Goal: Use online tool/utility

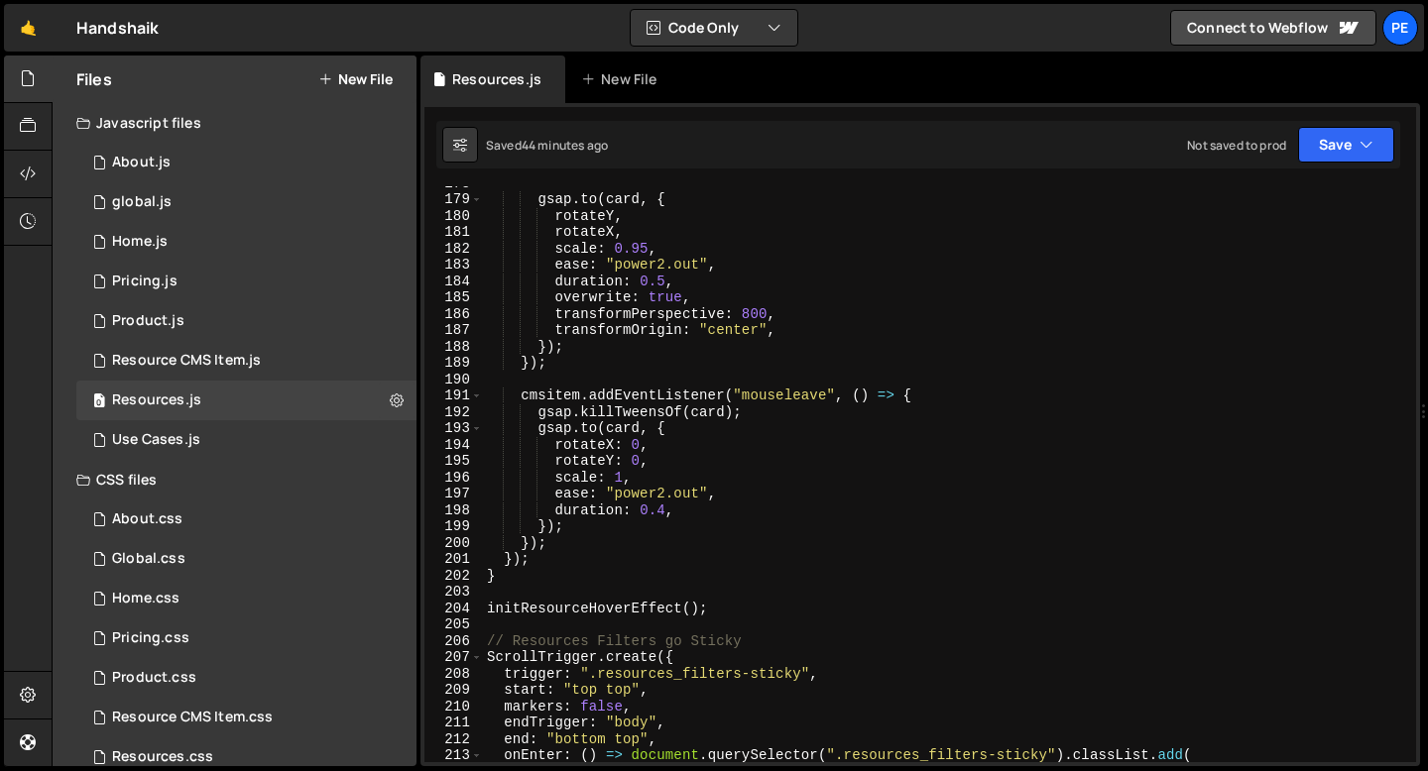
scroll to position [2844, 0]
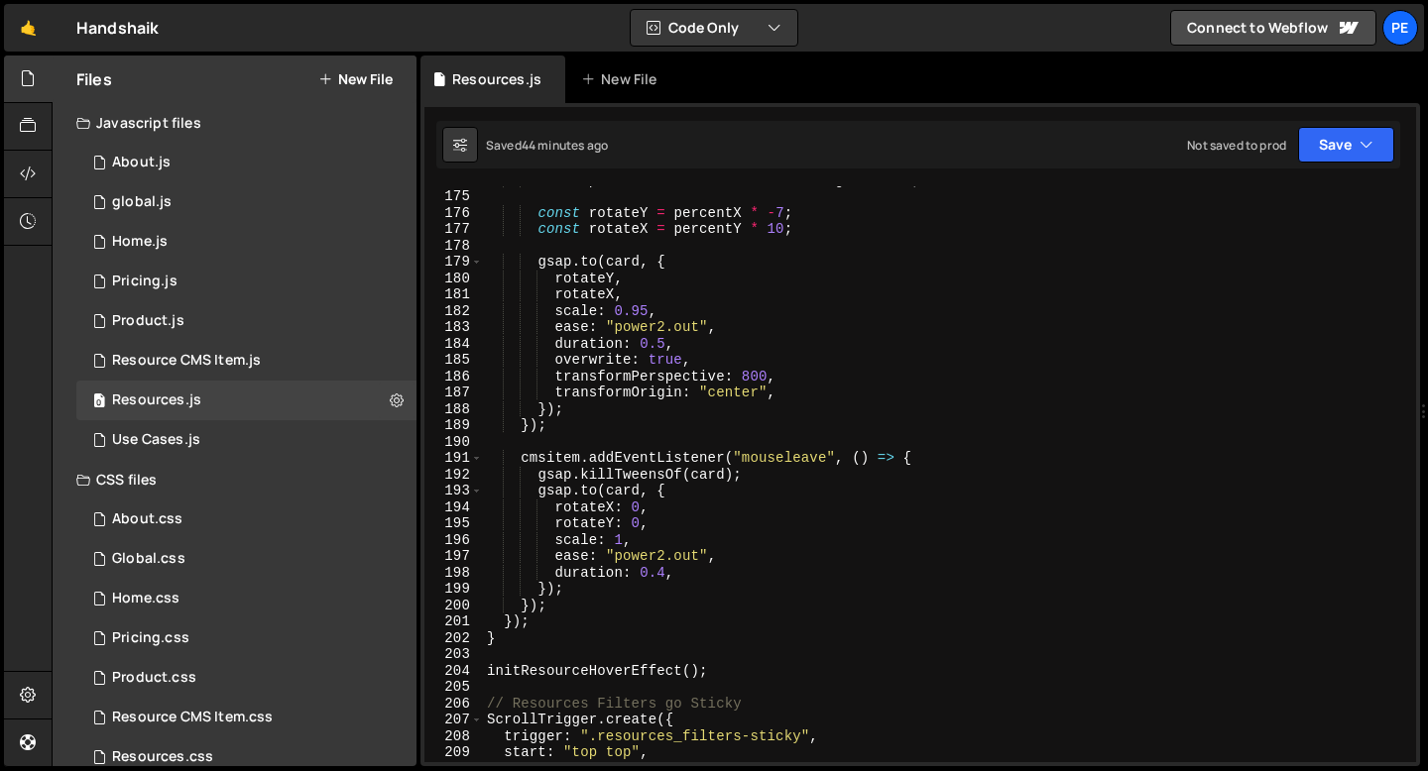
click at [611, 675] on div "const percentY = offsetY / rect . height - 0.5 ; const rotateY = percentX * - 7…" at bounding box center [945, 476] width 925 height 609
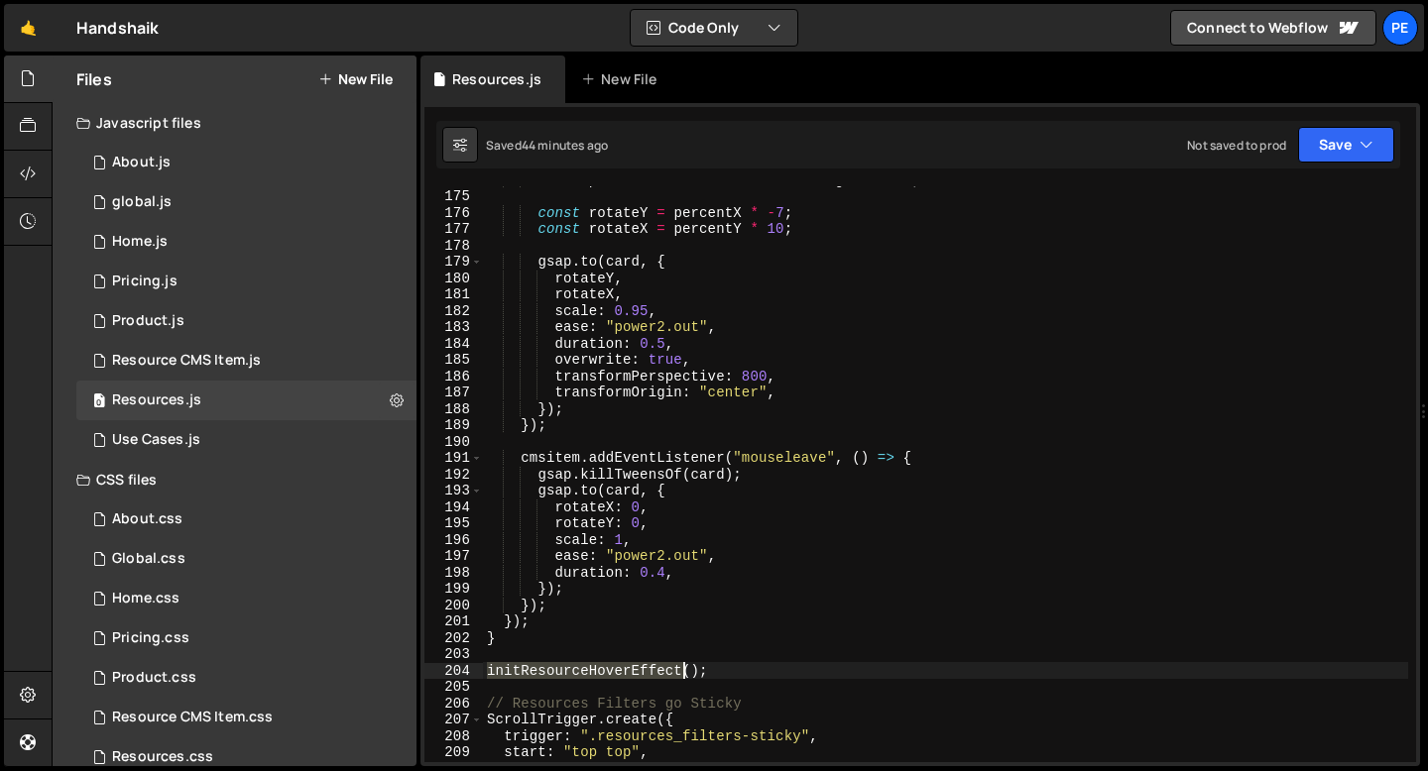
click at [610, 675] on div "const percentY = offsetY / rect . height - 0.5 ; const rotateY = percentX * - 7…" at bounding box center [945, 476] width 925 height 609
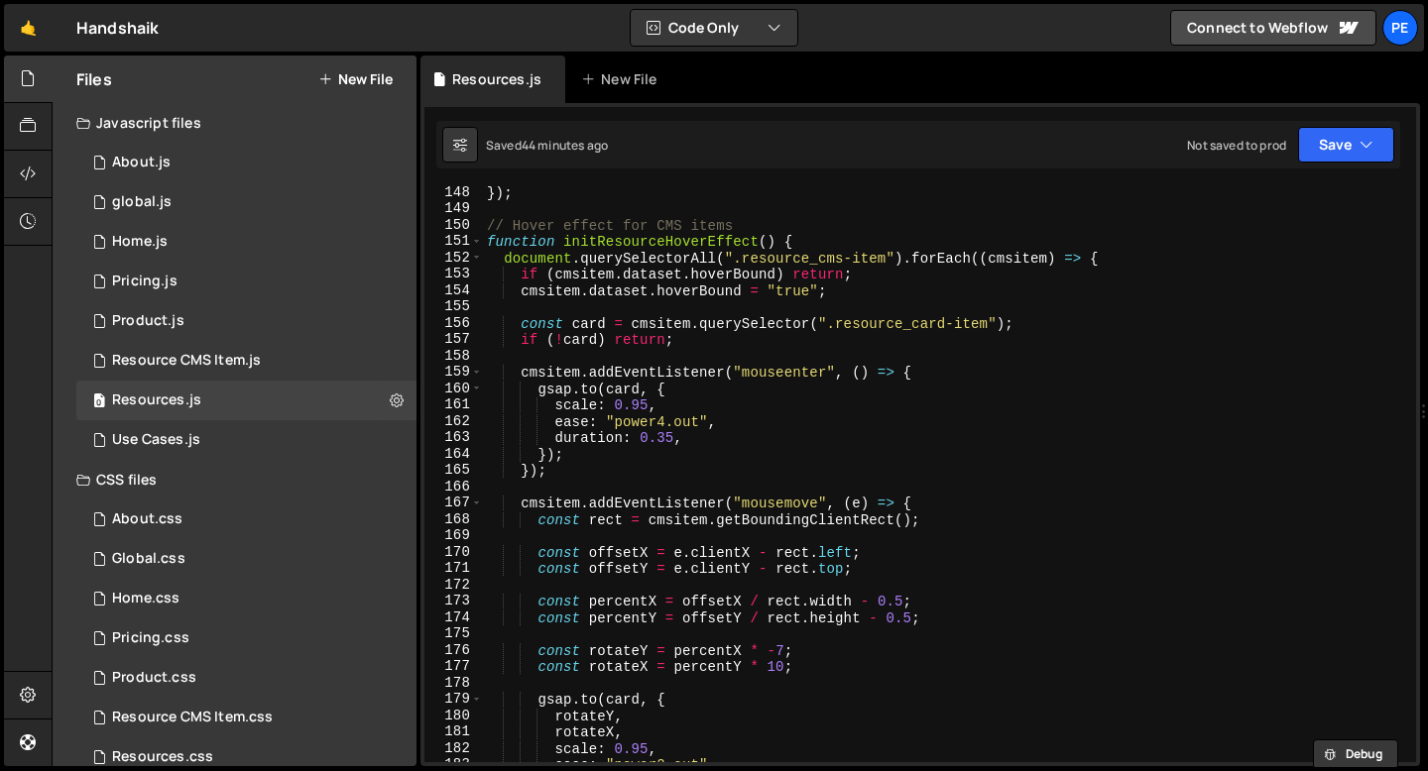
scroll to position [2340, 0]
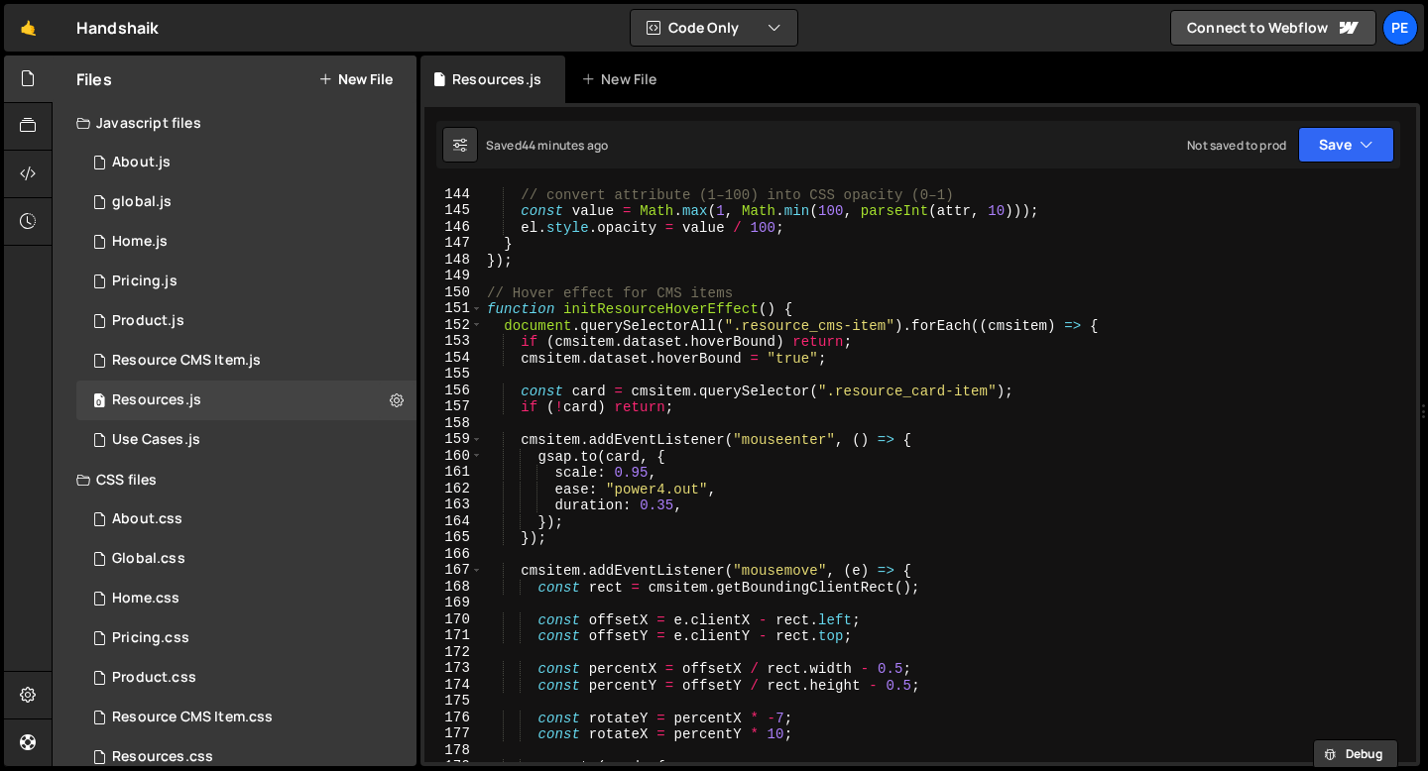
click at [489, 309] on div "// convert attribute (1–100) into CSS opacity (0–1) const value = Math . max ( …" at bounding box center [945, 490] width 925 height 609
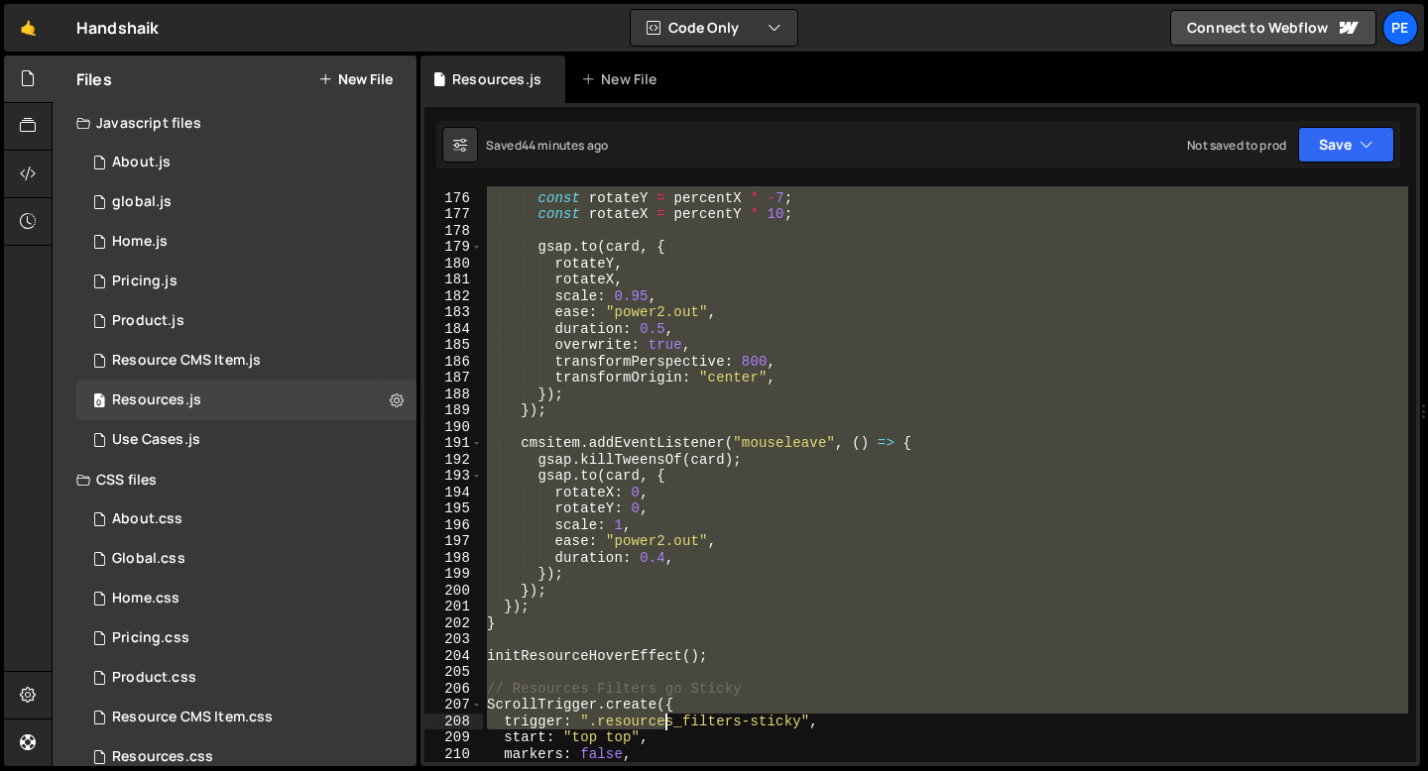
scroll to position [2859, 0]
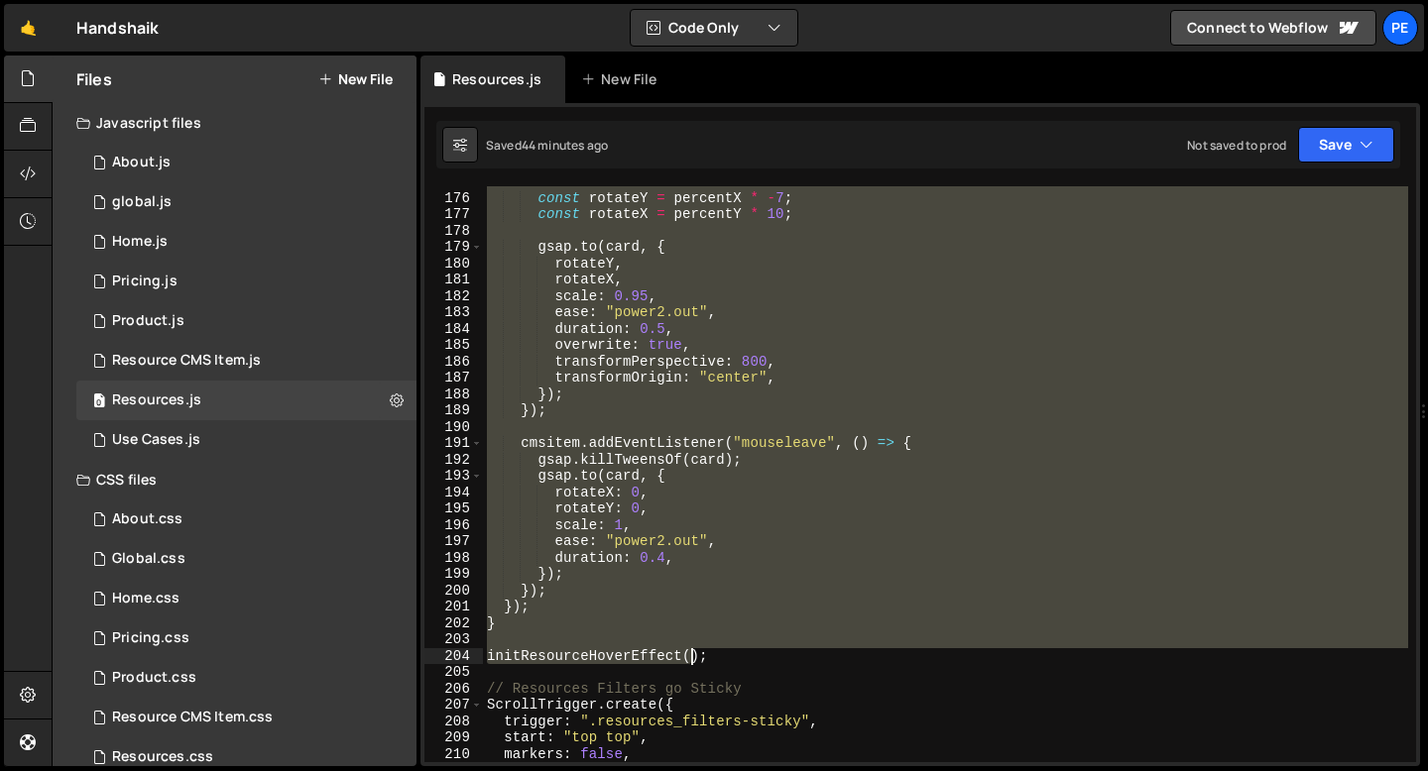
drag, startPoint x: 489, startPoint y: 308, endPoint x: 687, endPoint y: 663, distance: 406.5
click at [687, 663] on div "const rotateY = percentX * - 7 ; const rotateX = percentY * 10 ; gsap . to ( ca…" at bounding box center [945, 477] width 925 height 609
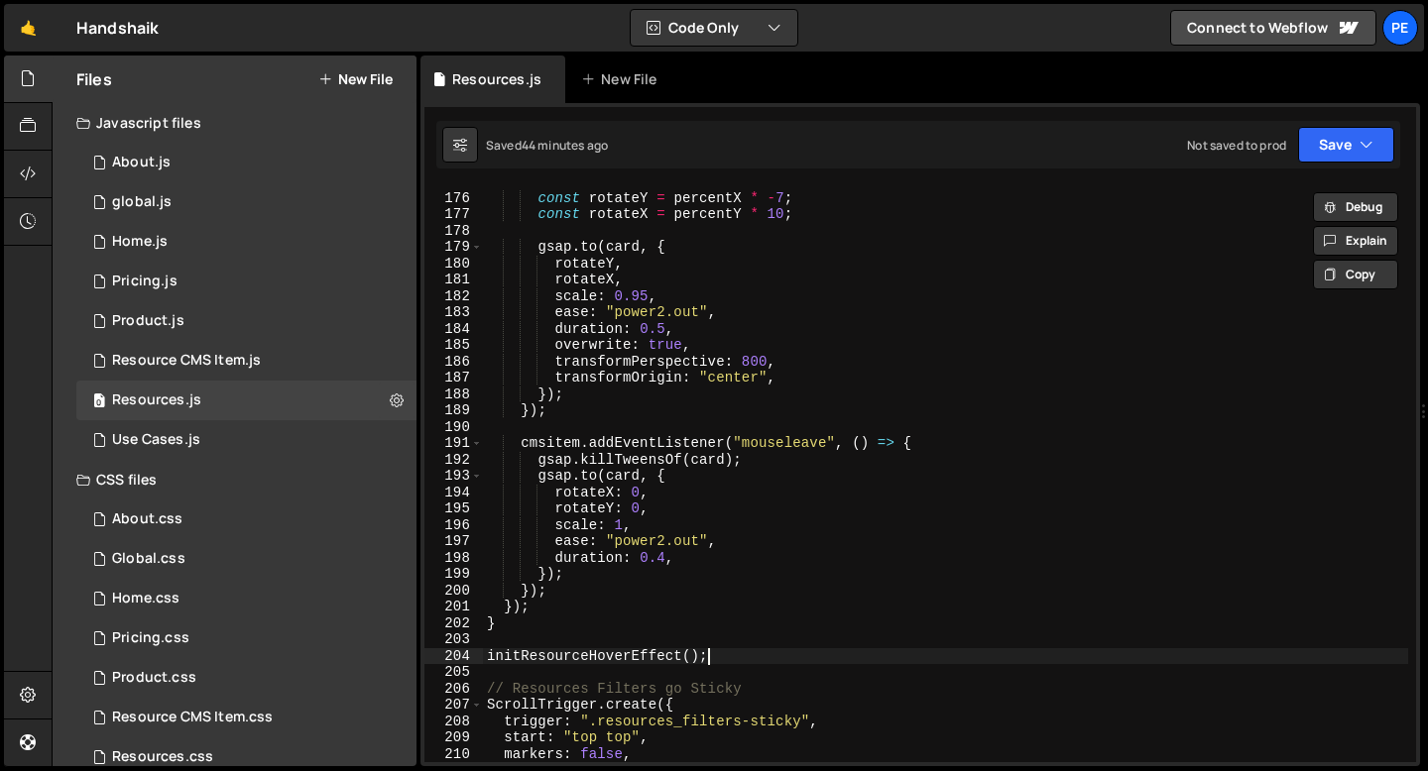
click at [739, 655] on div "const rotateY = percentX * - 7 ; const rotateX = percentY * 10 ; gsap . to ( ca…" at bounding box center [945, 477] width 925 height 609
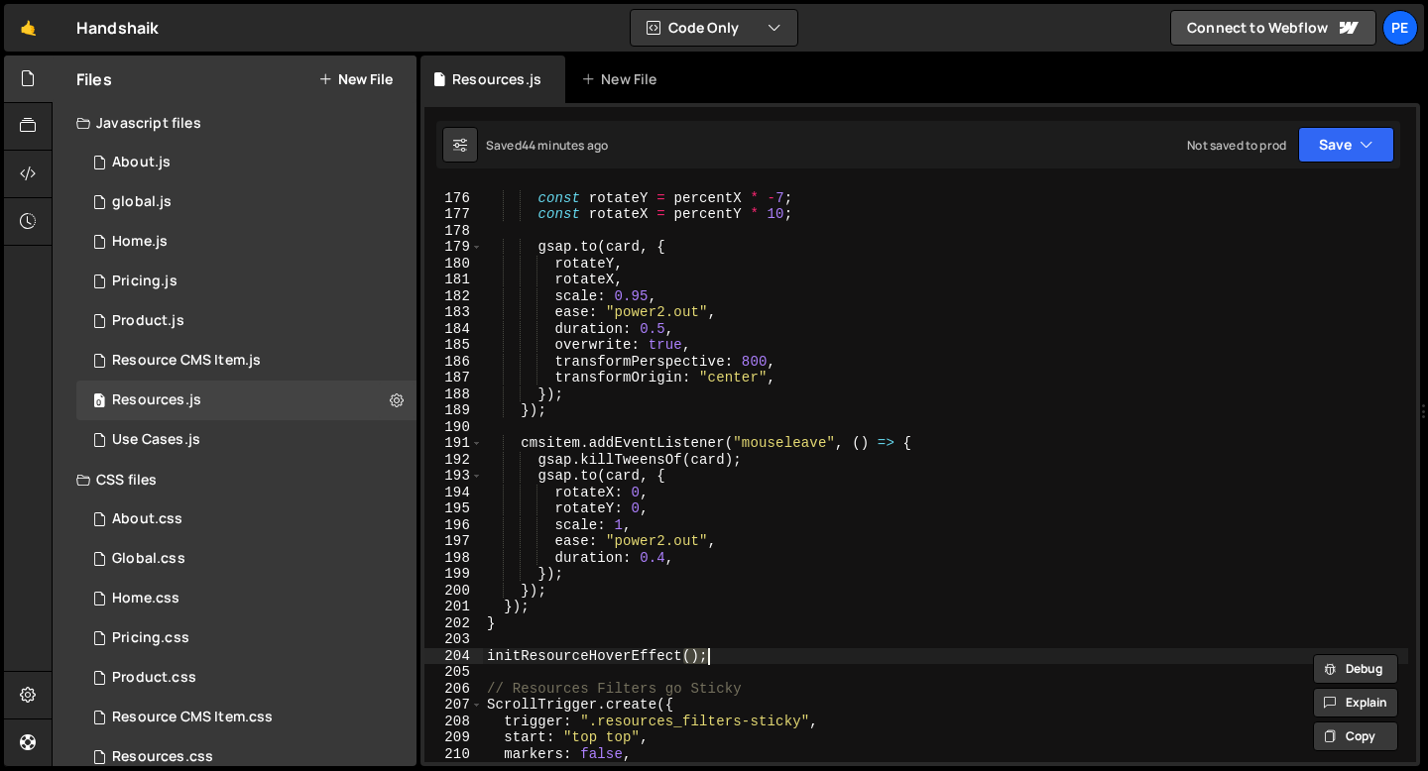
click at [739, 655] on div "const rotateY = percentX * - 7 ; const rotateX = percentY * 10 ; gsap . to ( ca…" at bounding box center [945, 477] width 925 height 609
type textarea "initResourceHoverEffect();"
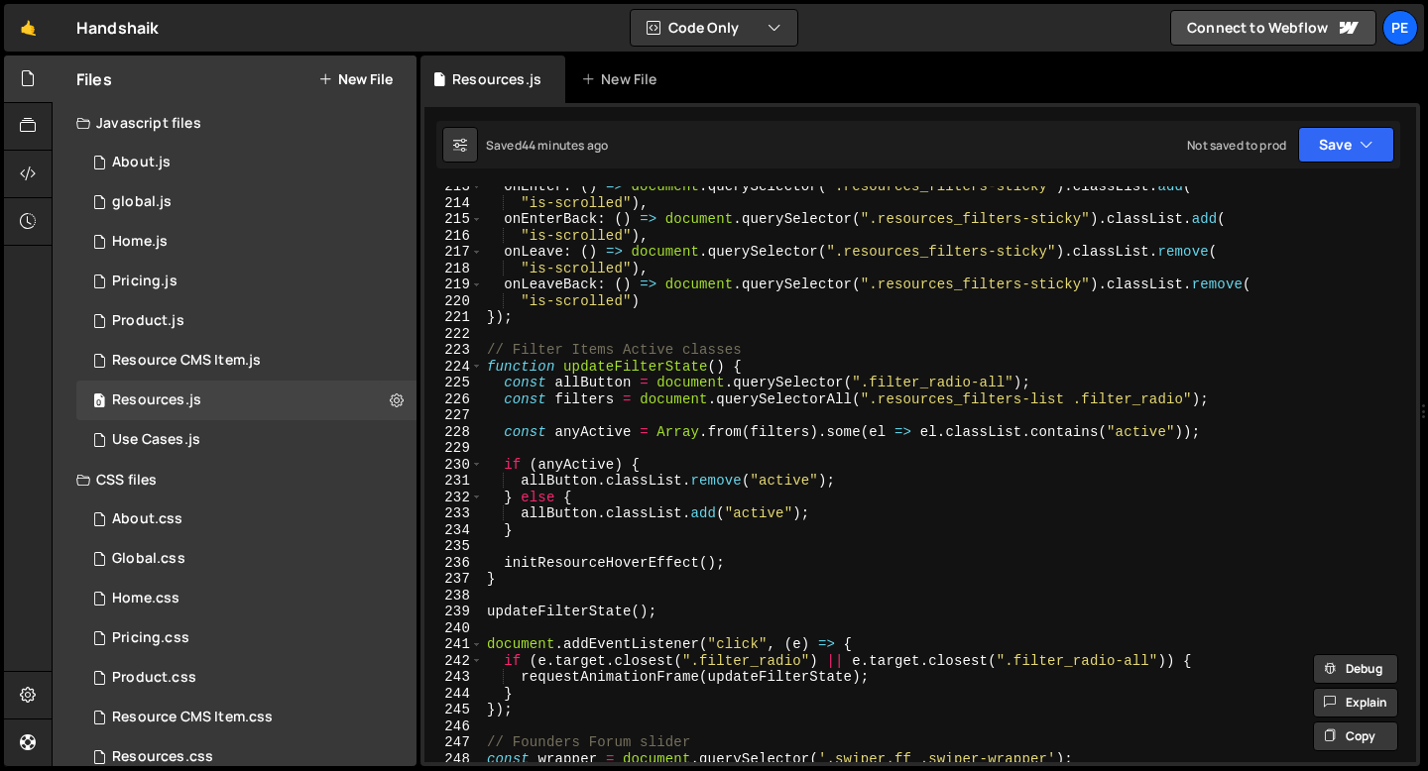
scroll to position [3546, 0]
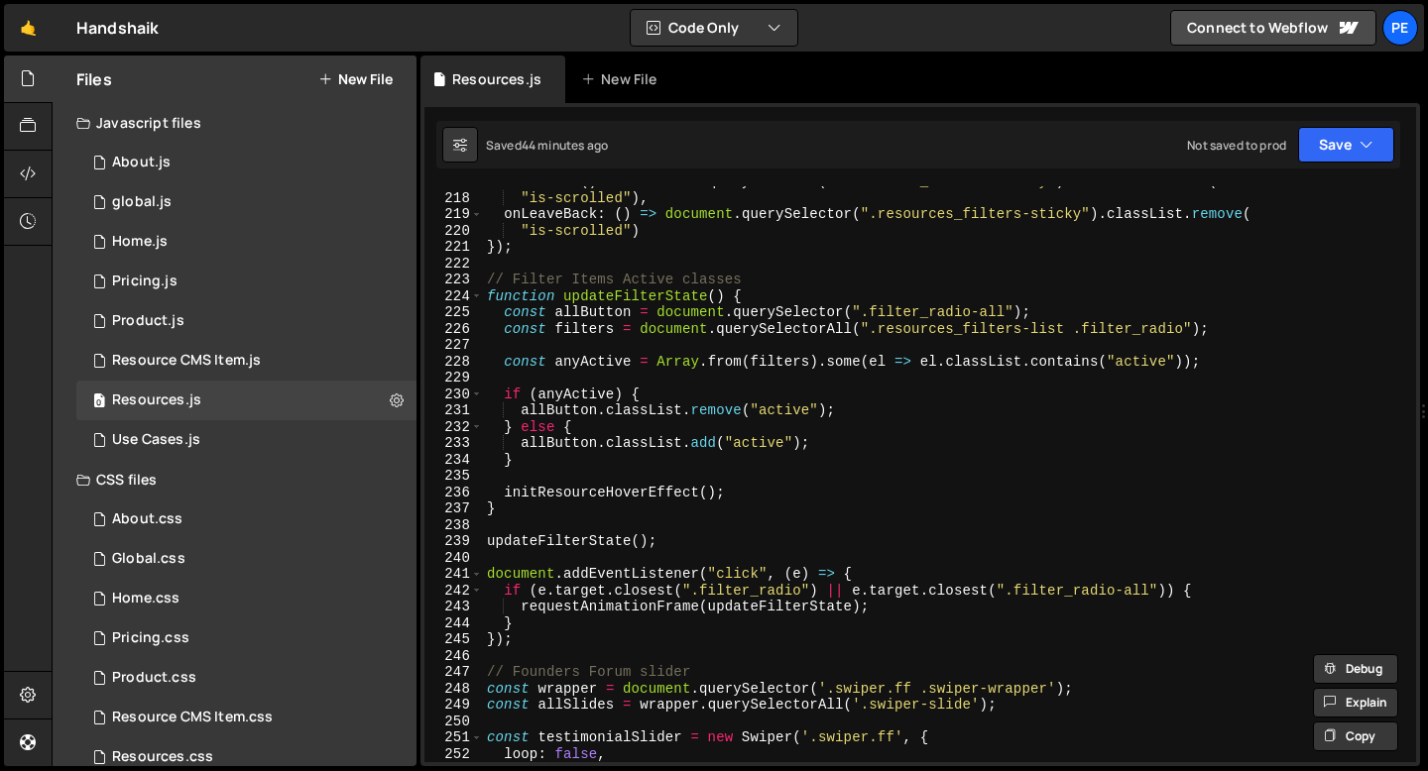
click at [557, 653] on div "onLeave : ( ) => document . querySelector ( ".resources_filters-sticky" ) . cla…" at bounding box center [945, 477] width 925 height 609
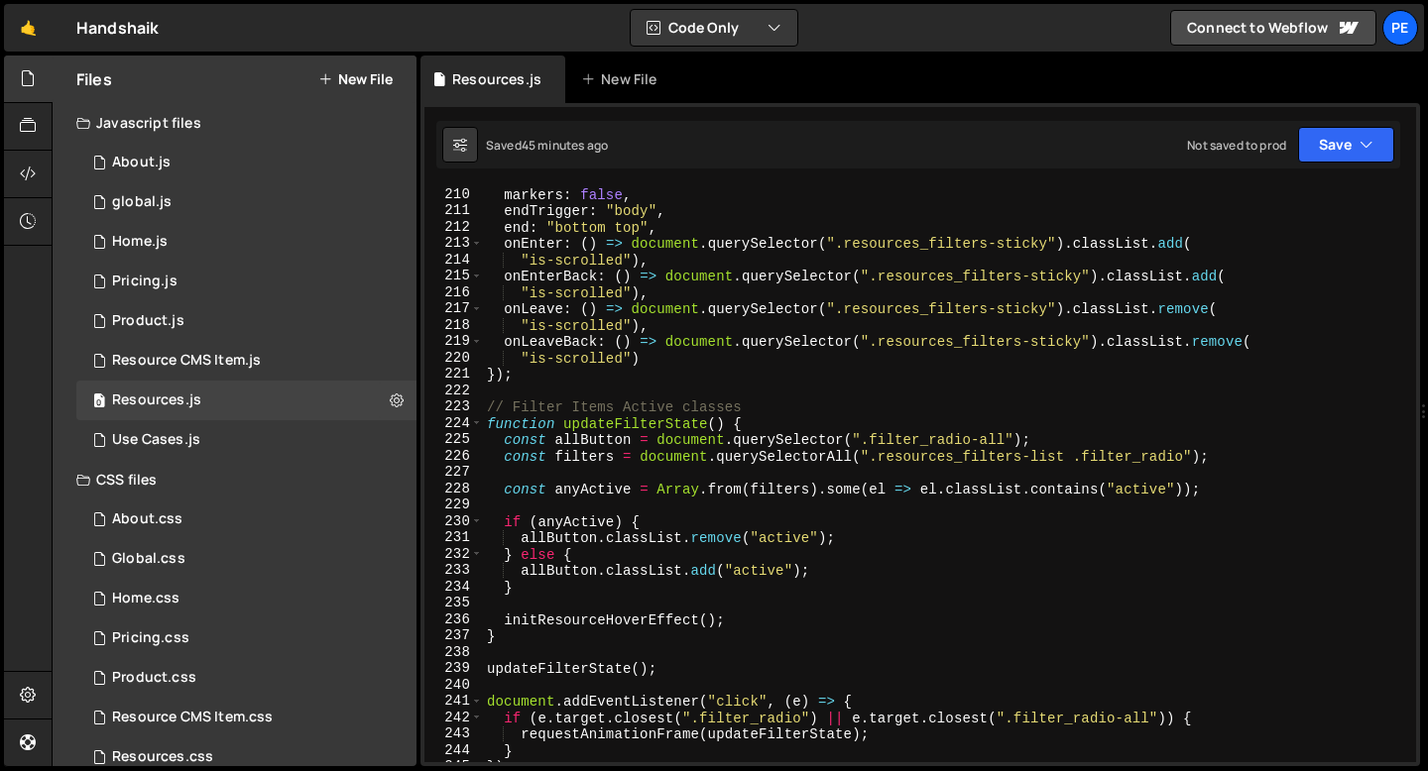
scroll to position [3418, 0]
click at [623, 623] on div "markers : false , endTrigger : "body" , end : "bottom top" , onEnter : ( ) => d…" at bounding box center [945, 490] width 925 height 609
click at [622, 623] on div "markers : false , endTrigger : "body" , end : "bottom top" , onEnter : ( ) => d…" at bounding box center [945, 490] width 925 height 609
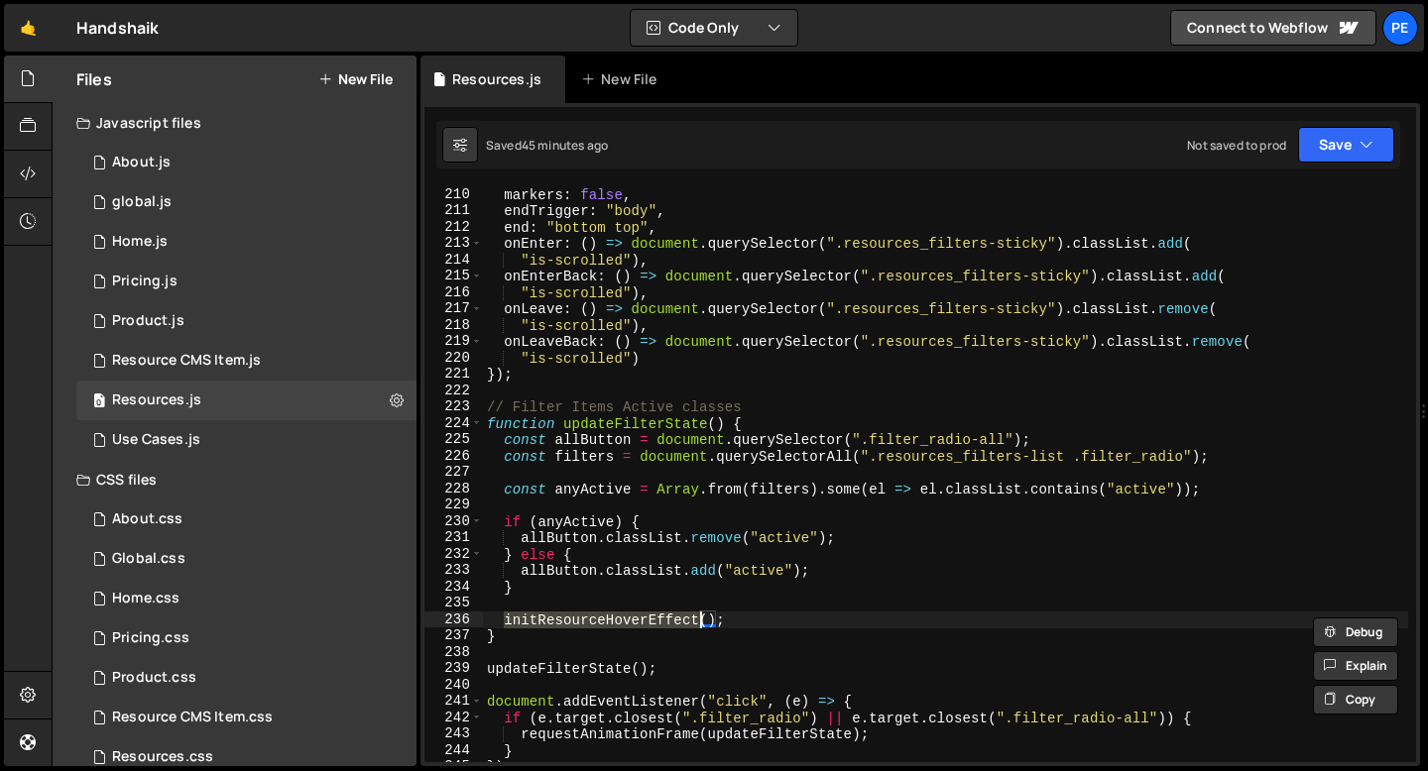
click at [622, 623] on div "markers : false , endTrigger : "body" , end : "bottom top" , onEnter : ( ) => d…" at bounding box center [945, 490] width 925 height 609
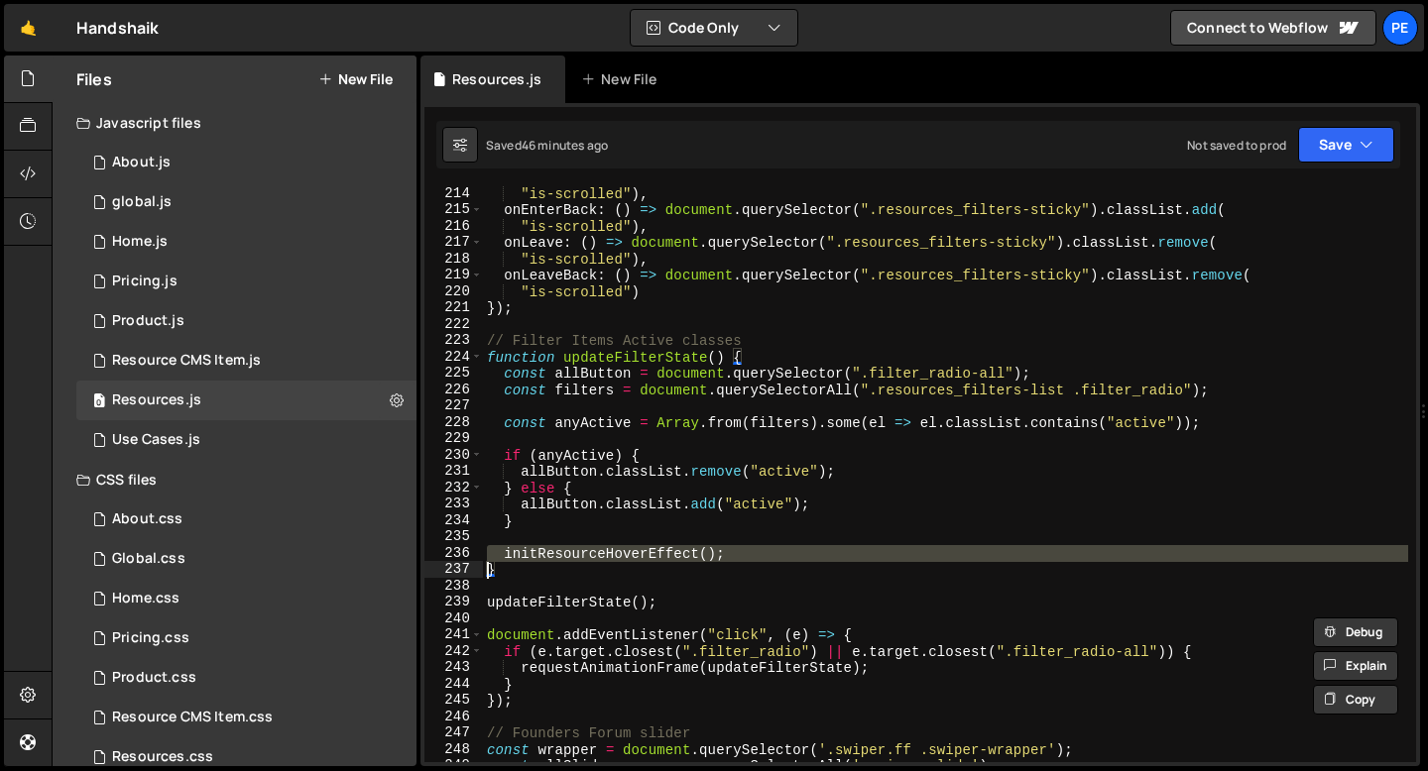
scroll to position [3667, 0]
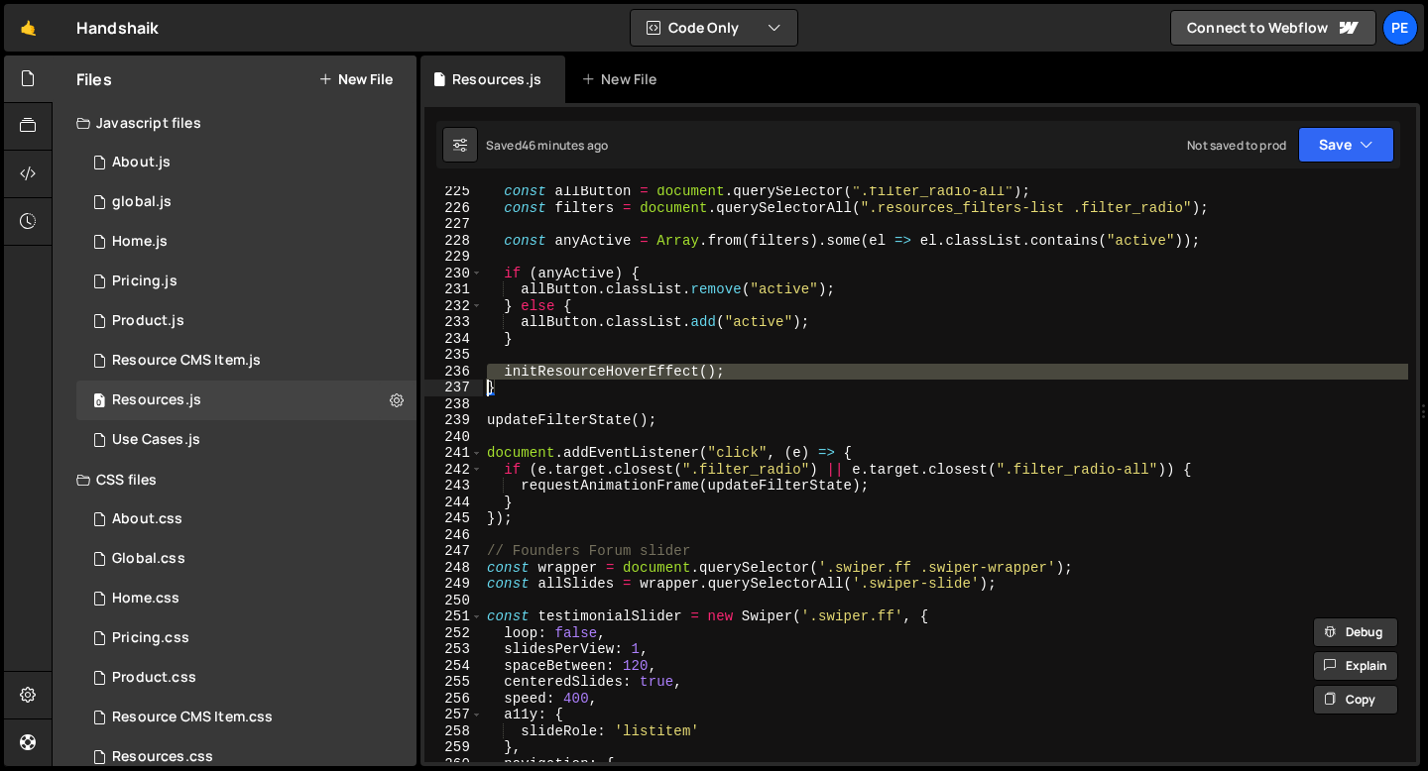
click at [678, 428] on div "const allButton = document . querySelector ( ".filter_radio-all" ) ; const filt…" at bounding box center [945, 487] width 925 height 609
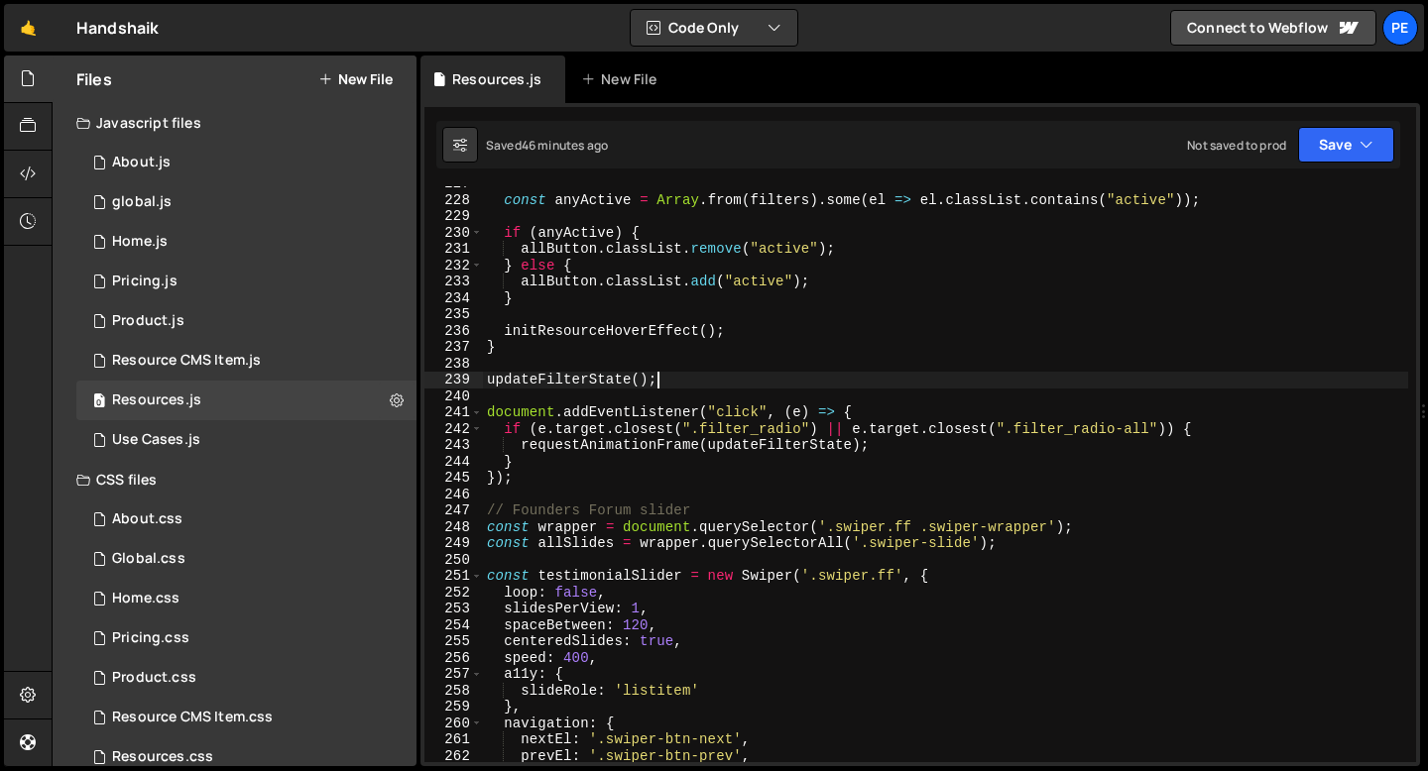
scroll to position [3750, 0]
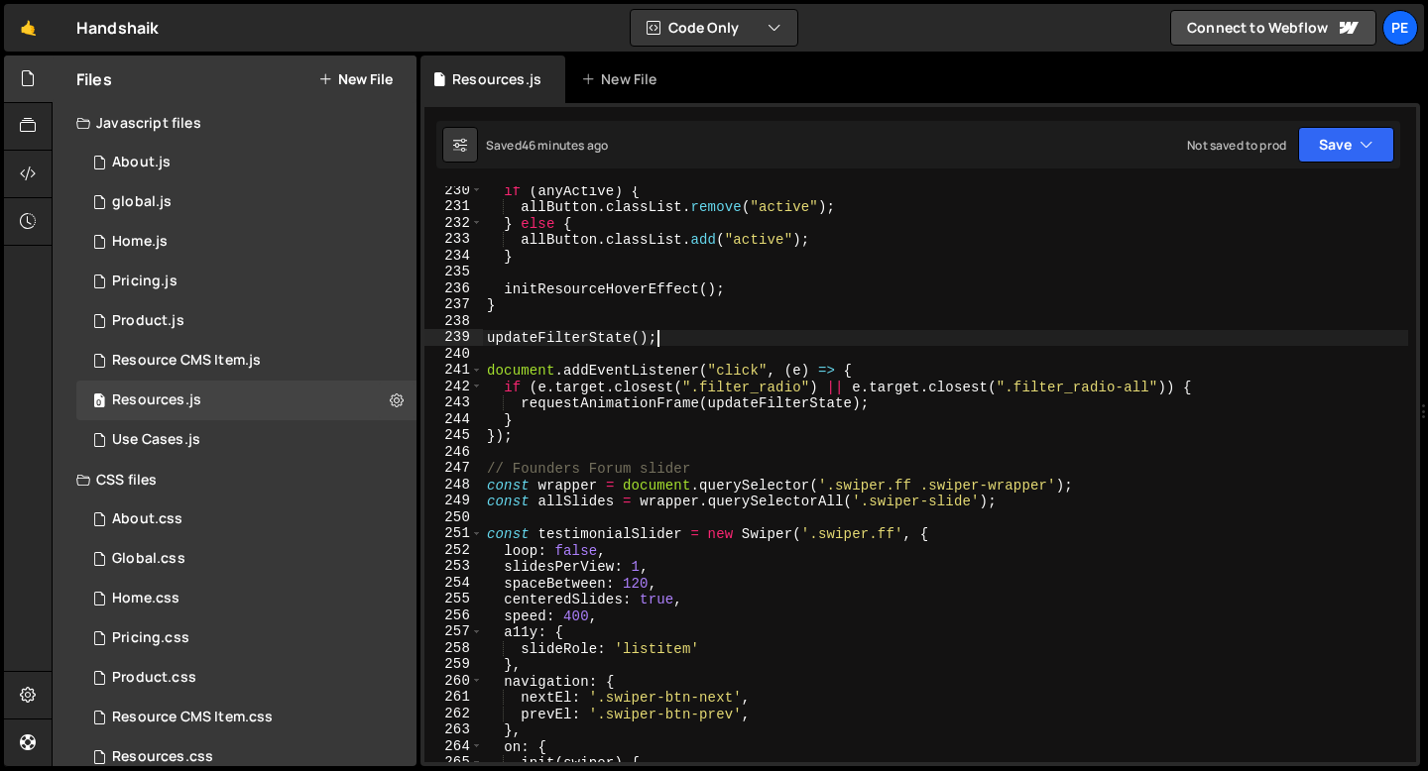
click at [567, 437] on div "if ( anyActive ) { allButton . classList . remove ( "active" ) ; } else { allBu…" at bounding box center [945, 486] width 925 height 609
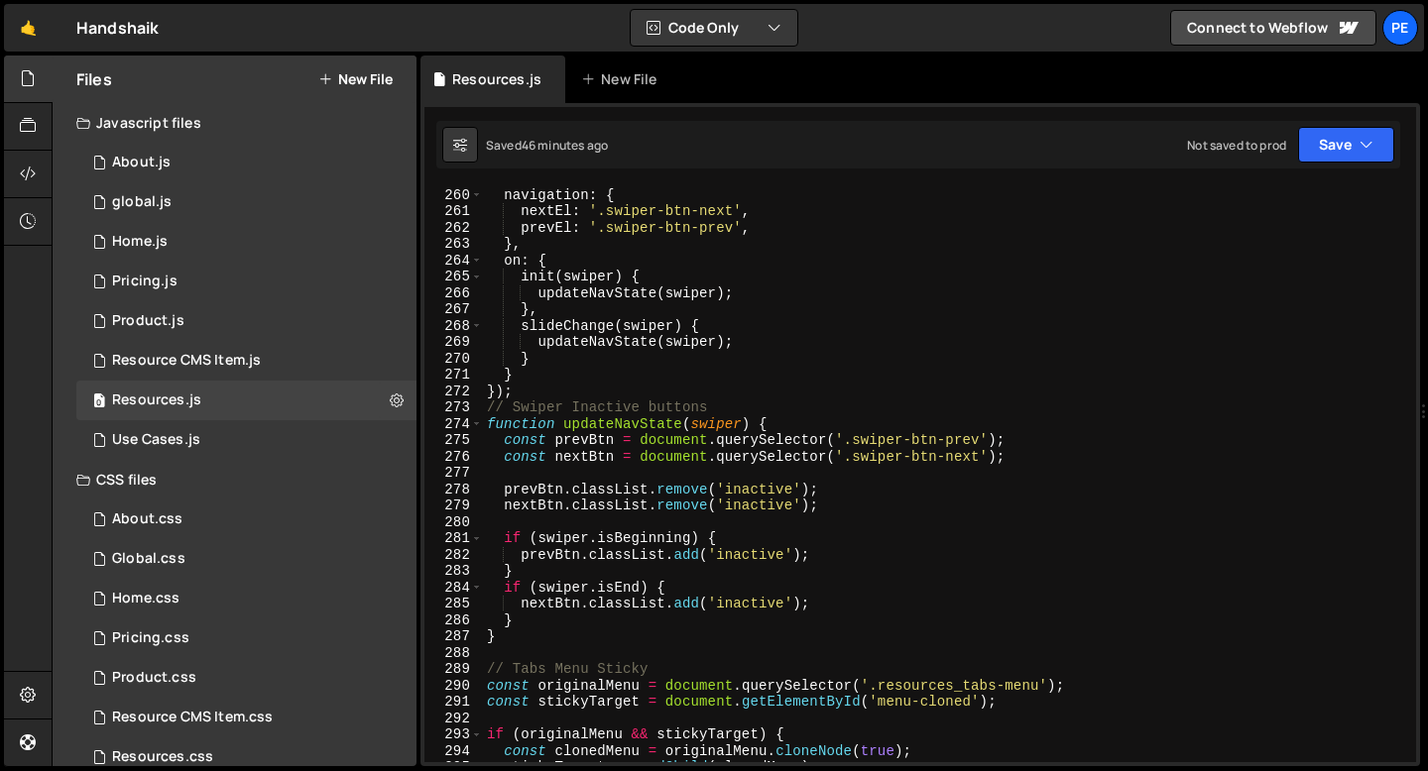
scroll to position [4288, 0]
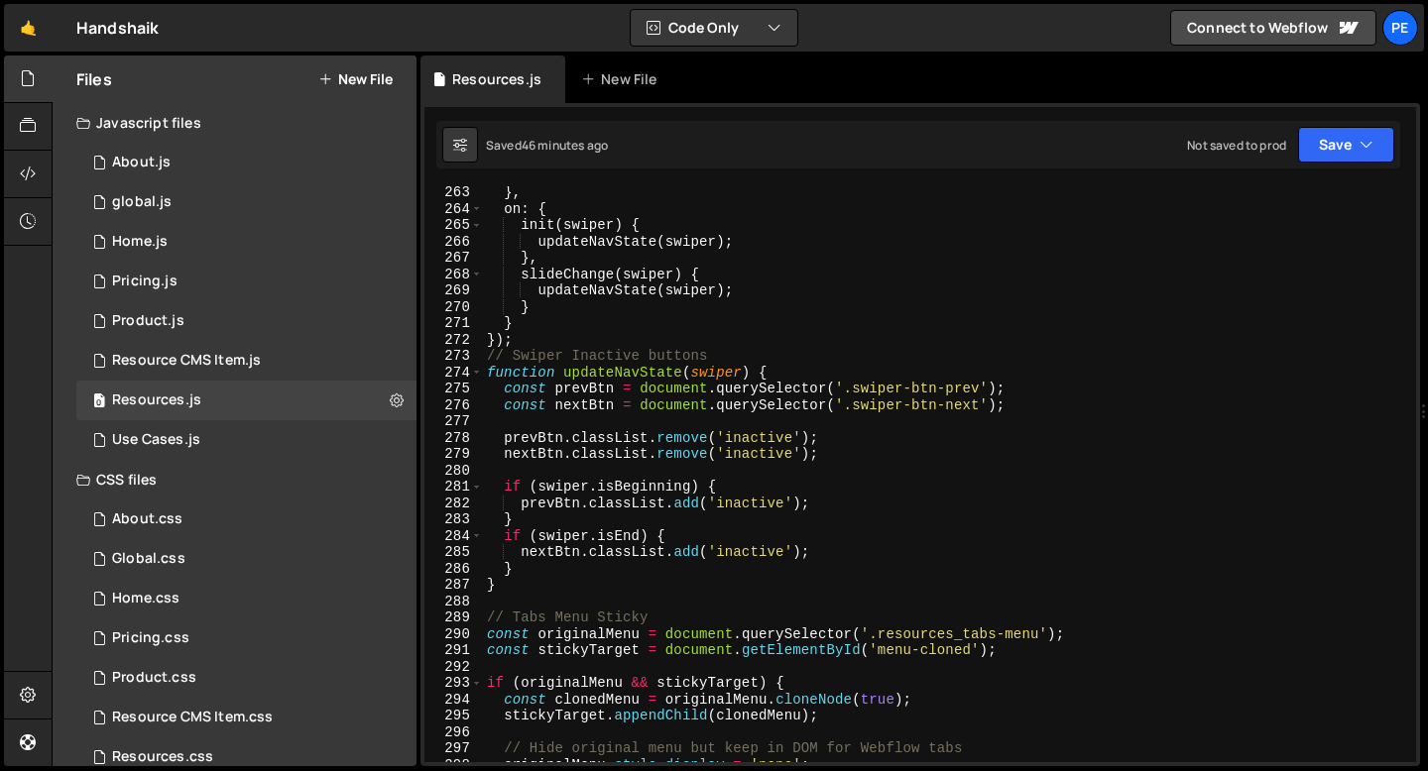
click at [562, 327] on div "} , on : { init ( swiper ) { updateNavState ( swiper ) ; } , slideChange ( swip…" at bounding box center [945, 488] width 925 height 609
click at [557, 334] on div "} , on : { init ( swiper ) { updateNavState ( swiper ) ; } , slideChange ( swip…" at bounding box center [945, 488] width 925 height 609
click at [520, 589] on div "} , on : { init ( swiper ) { updateNavState ( swiper ) ; } , slideChange ( swip…" at bounding box center [945, 488] width 925 height 609
type textarea "}"
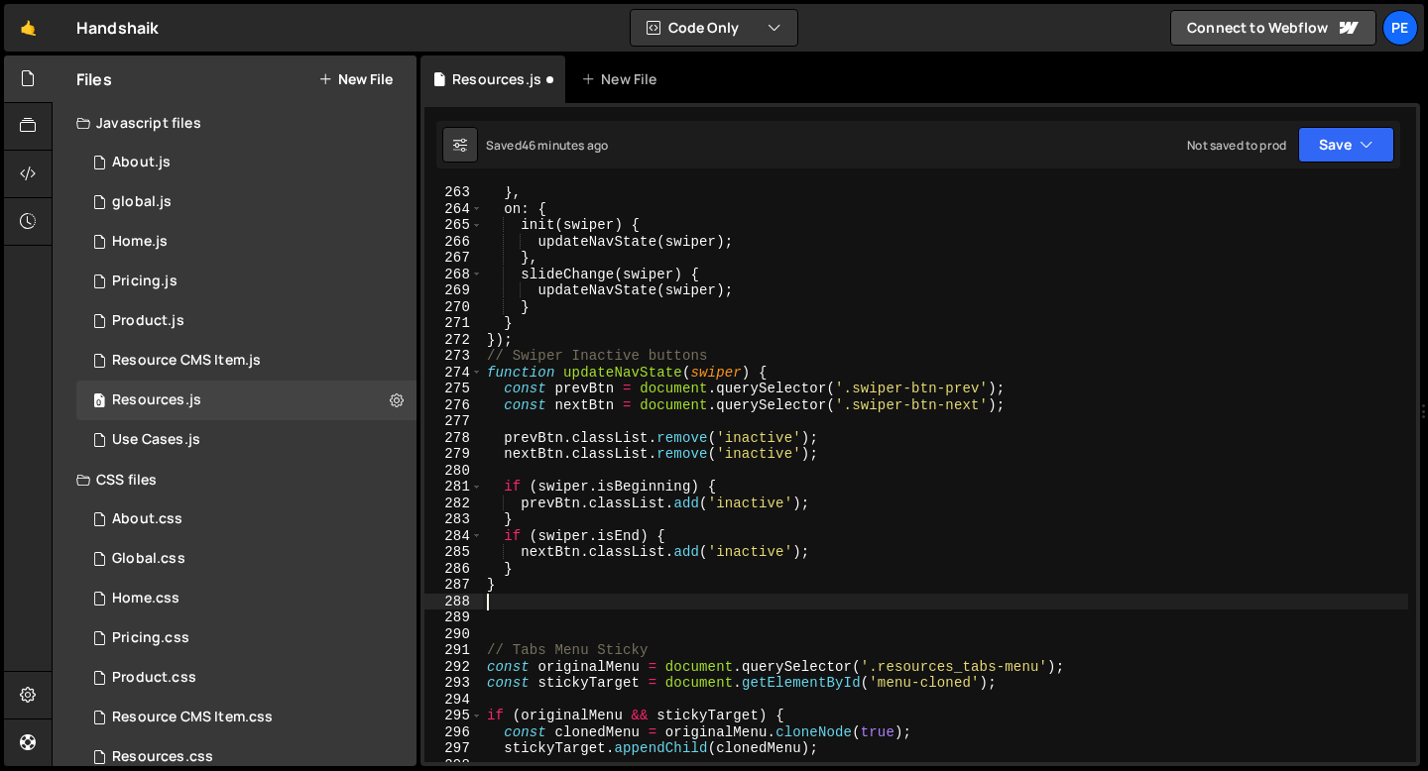
paste textarea "});"
type textarea "});"
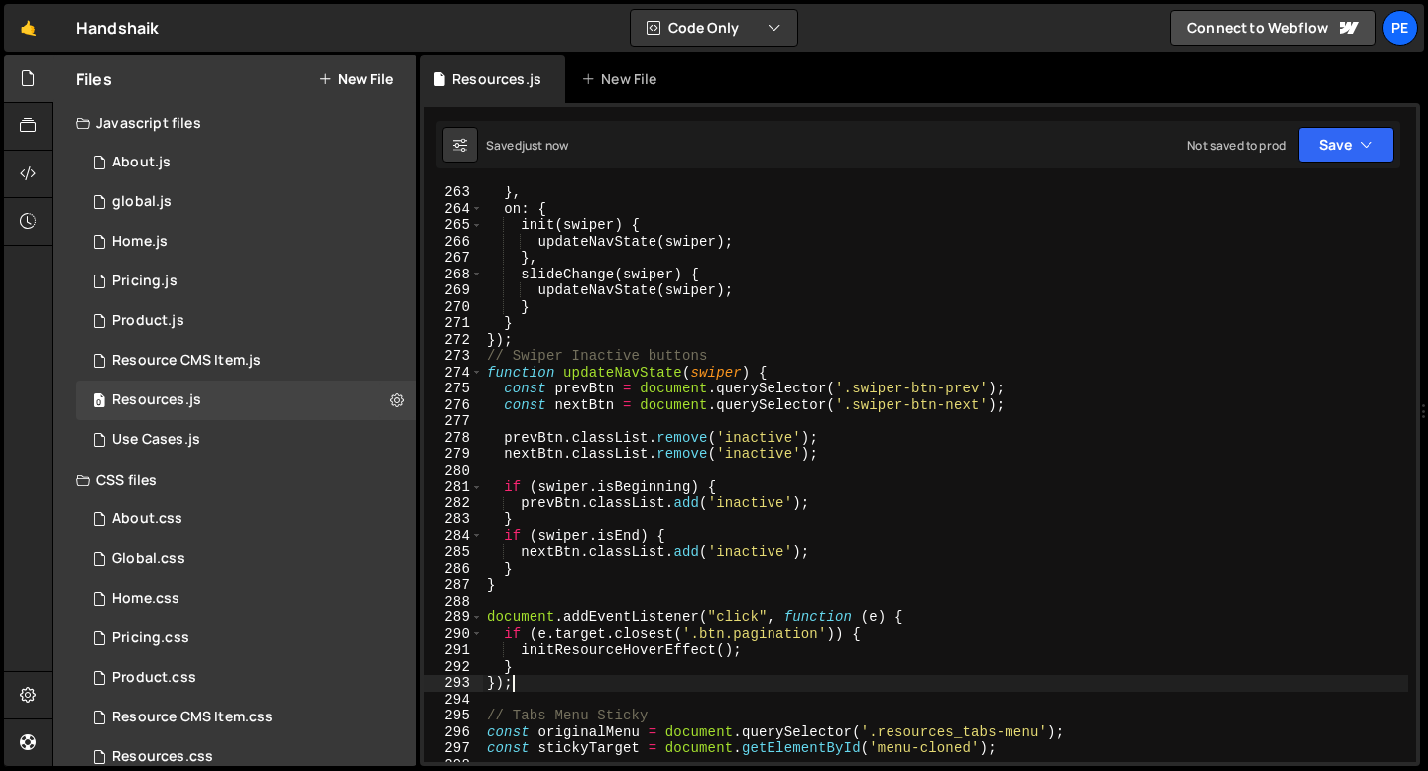
click at [516, 602] on div "} , on : { init ( swiper ) { updateNavState ( swiper ) ; } , slideChange ( swip…" at bounding box center [945, 488] width 925 height 609
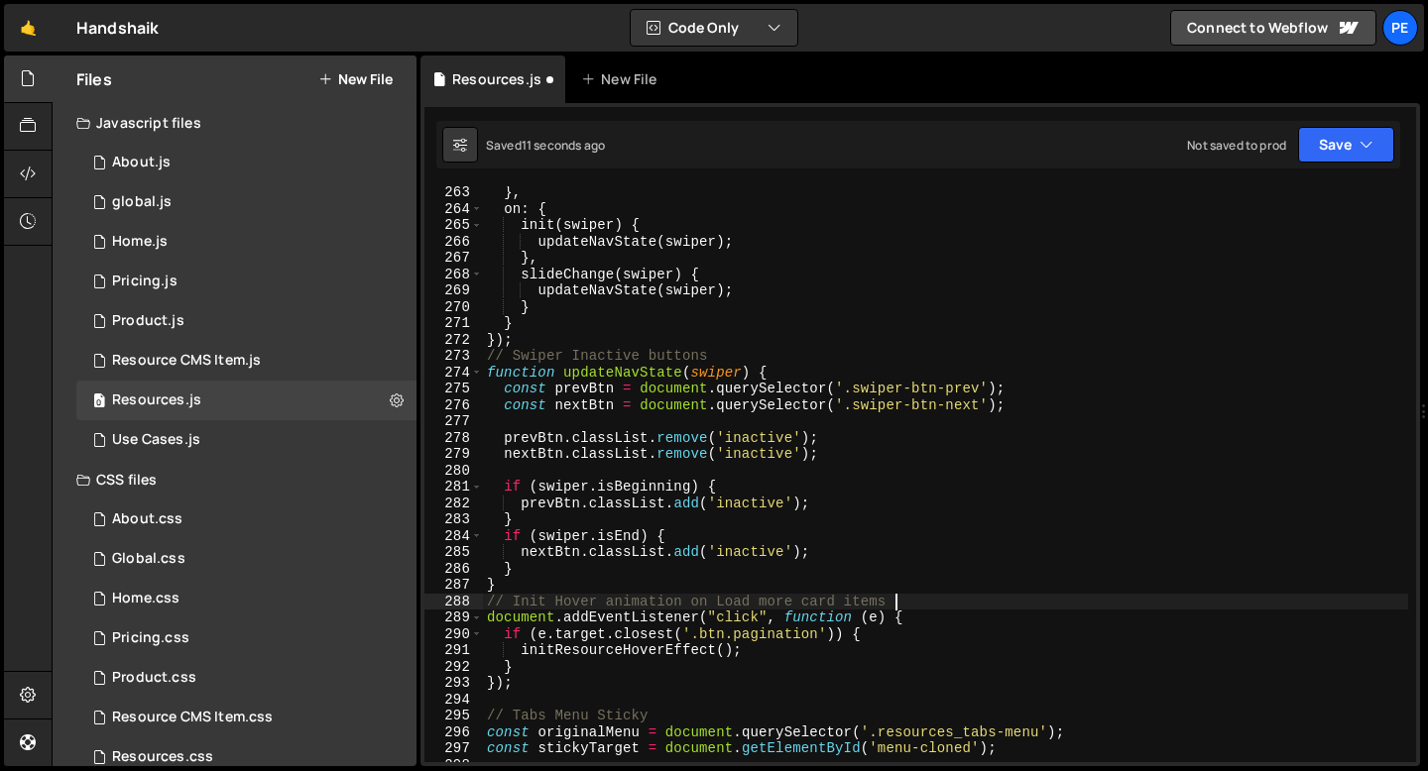
scroll to position [0, 27]
type textarea "// Init Hover animation on Load more card items"
